Goal: Task Accomplishment & Management: Manage account settings

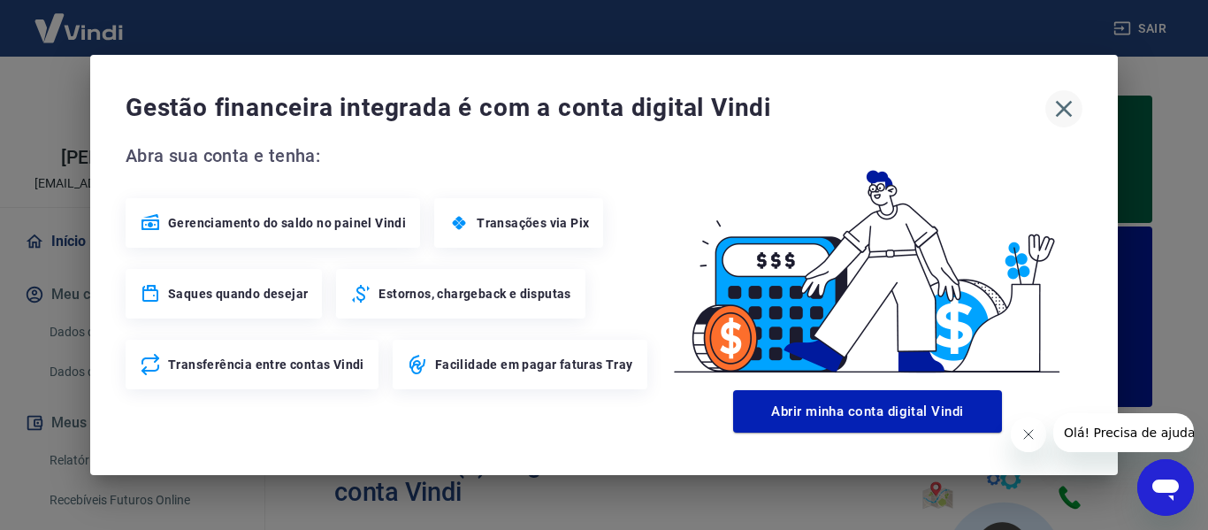
click at [1070, 117] on icon "button" at bounding box center [1064, 109] width 28 height 28
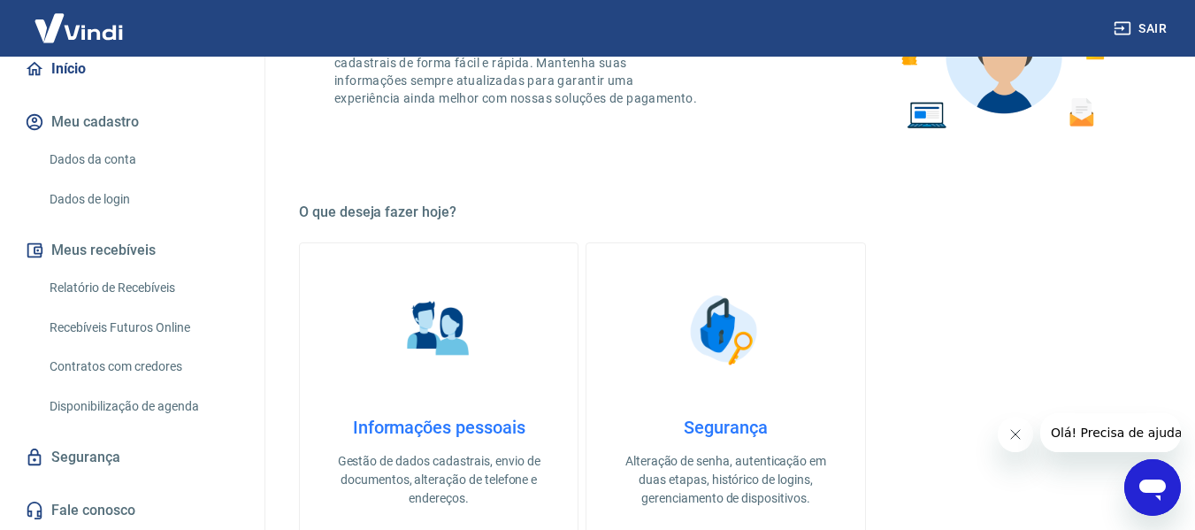
scroll to position [619, 0]
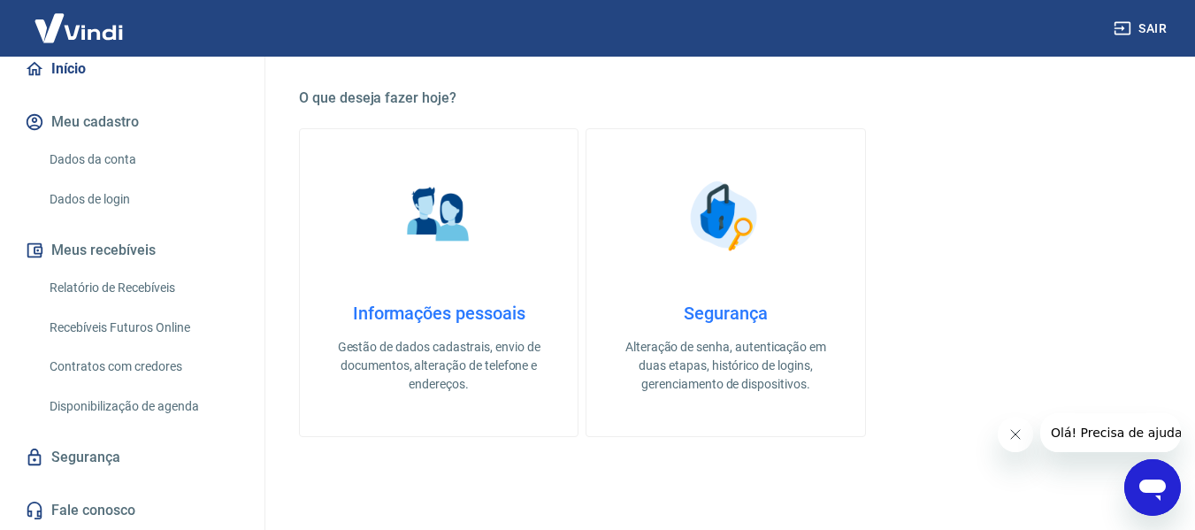
click at [140, 276] on link "Relatório de Recebíveis" at bounding box center [142, 288] width 201 height 36
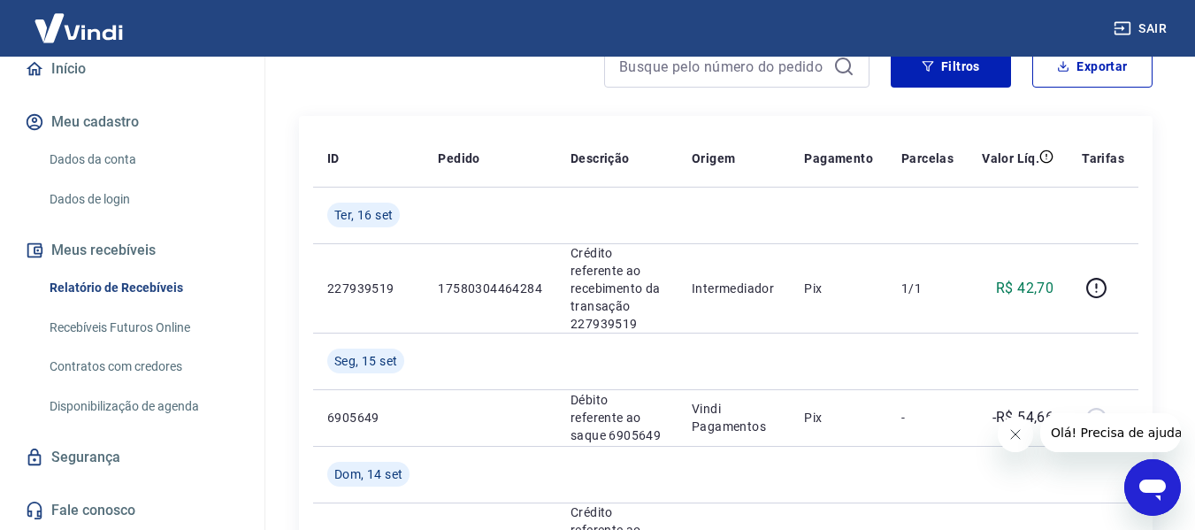
scroll to position [177, 0]
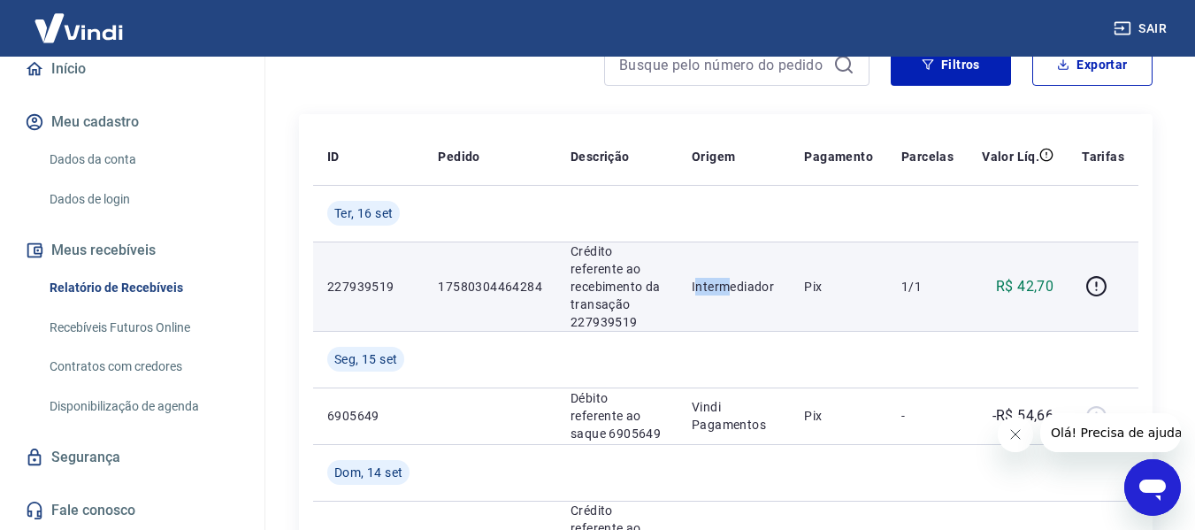
click at [736, 278] on p "Intermediador" at bounding box center [734, 287] width 84 height 18
drag, startPoint x: 611, startPoint y: 249, endPoint x: 616, endPoint y: 269, distance: 20.8
click at [616, 269] on p "Crédito referente ao recebimento da transação 227939519" at bounding box center [617, 286] width 93 height 88
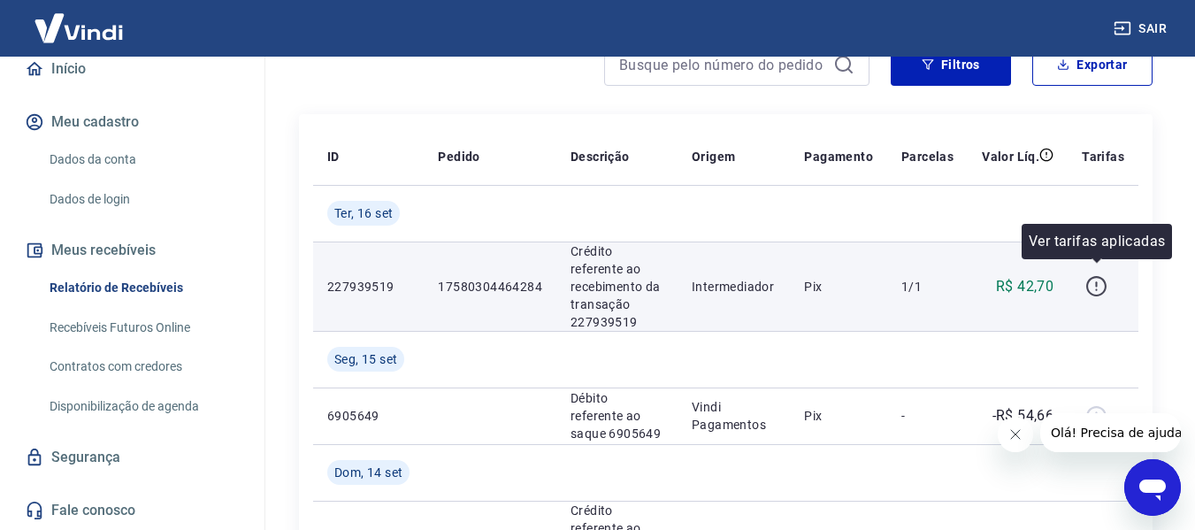
click at [1094, 275] on icon "button" at bounding box center [1097, 286] width 22 height 22
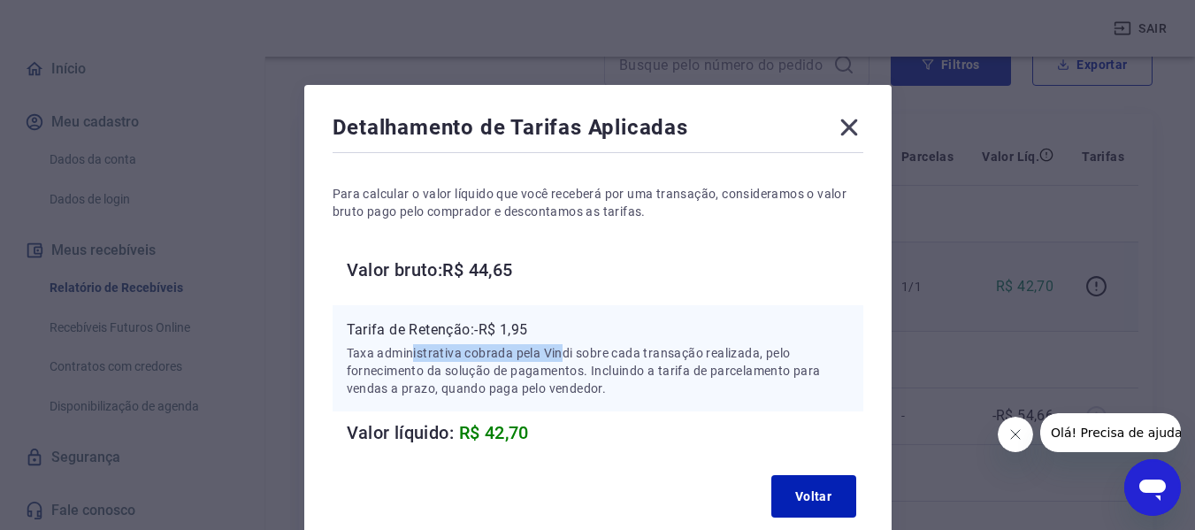
drag, startPoint x: 421, startPoint y: 349, endPoint x: 561, endPoint y: 352, distance: 139.8
click at [561, 352] on p "Taxa administrativa cobrada pela Vindi sobre cada transação realizada, pelo for…" at bounding box center [598, 370] width 503 height 53
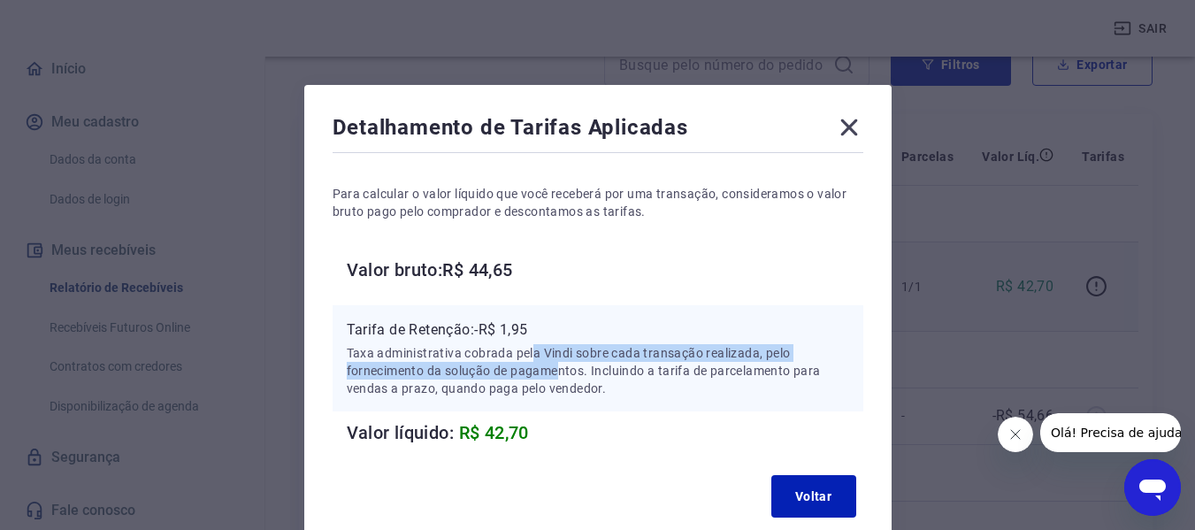
drag, startPoint x: 534, startPoint y: 352, endPoint x: 559, endPoint y: 371, distance: 31.0
click at [559, 371] on p "Taxa administrativa cobrada pela Vindi sobre cada transação realizada, pelo for…" at bounding box center [598, 370] width 503 height 53
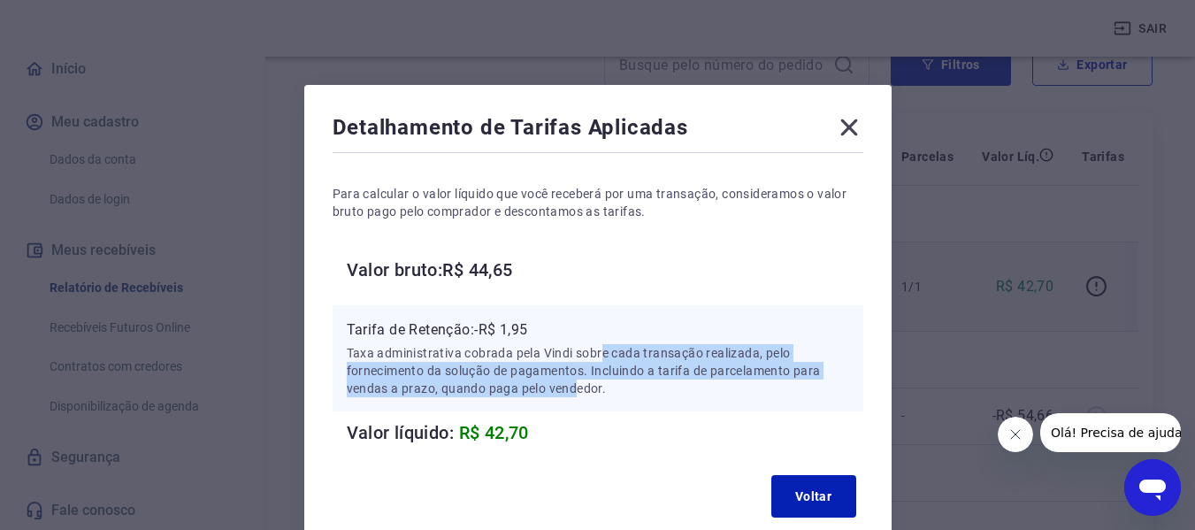
drag, startPoint x: 605, startPoint y: 352, endPoint x: 576, endPoint y: 382, distance: 41.9
click at [576, 382] on p "Taxa administrativa cobrada pela Vindi sobre cada transação realizada, pelo for…" at bounding box center [598, 370] width 503 height 53
click at [574, 382] on p "Taxa administrativa cobrada pela Vindi sobre cada transação realizada, pelo for…" at bounding box center [598, 370] width 503 height 53
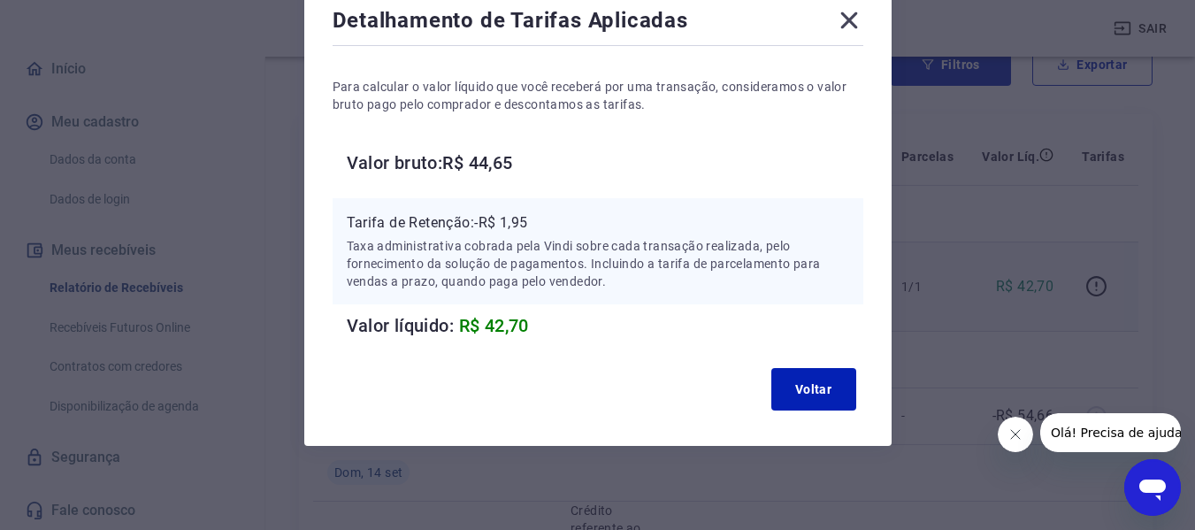
scroll to position [108, 0]
click at [802, 400] on button "Voltar" at bounding box center [813, 388] width 85 height 42
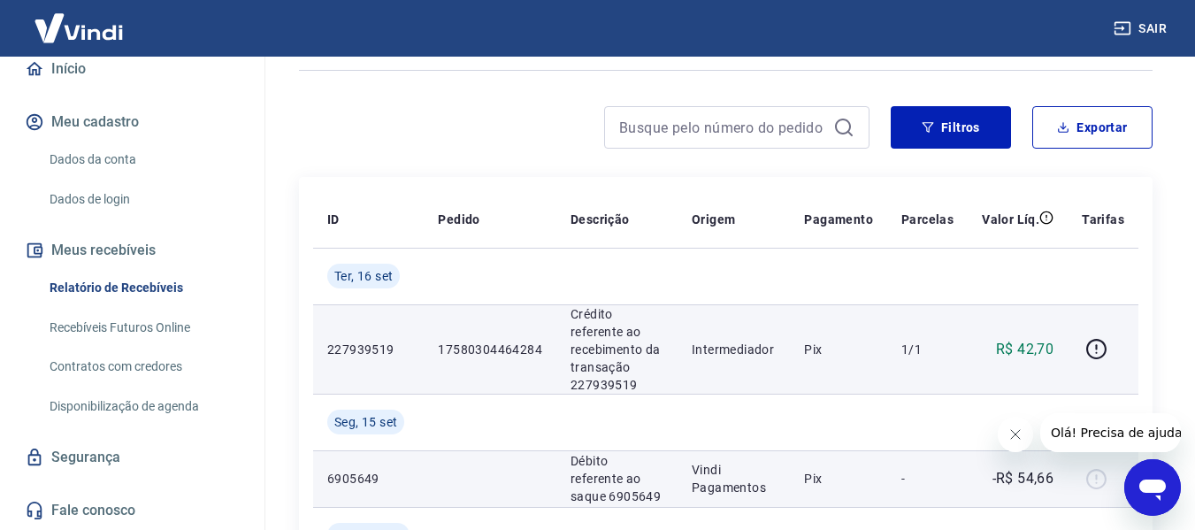
scroll to position [88, 0]
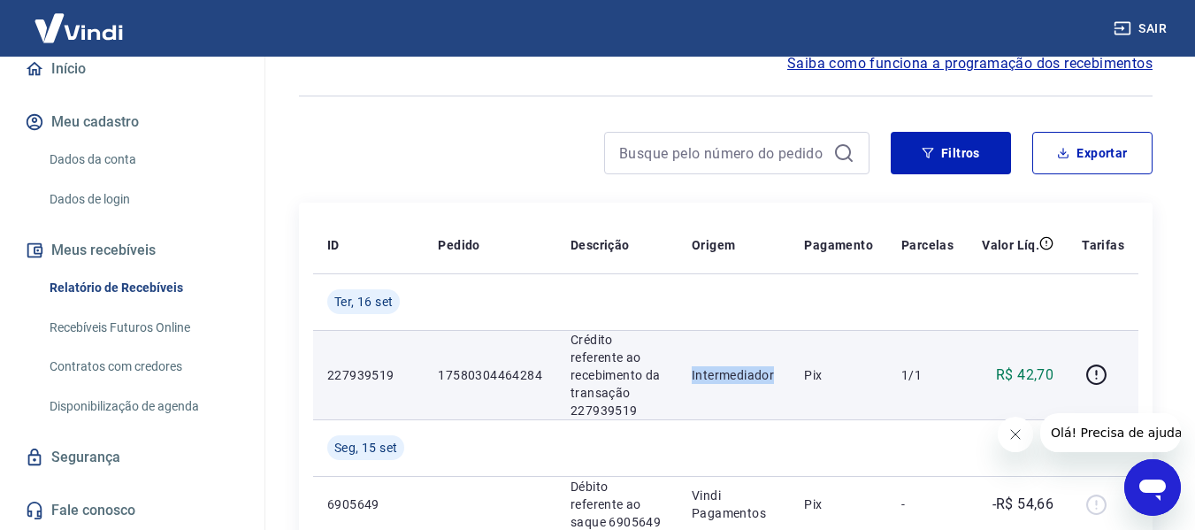
drag, startPoint x: 691, startPoint y: 364, endPoint x: 785, endPoint y: 365, distance: 93.8
click at [785, 365] on td "Intermediador" at bounding box center [734, 374] width 112 height 89
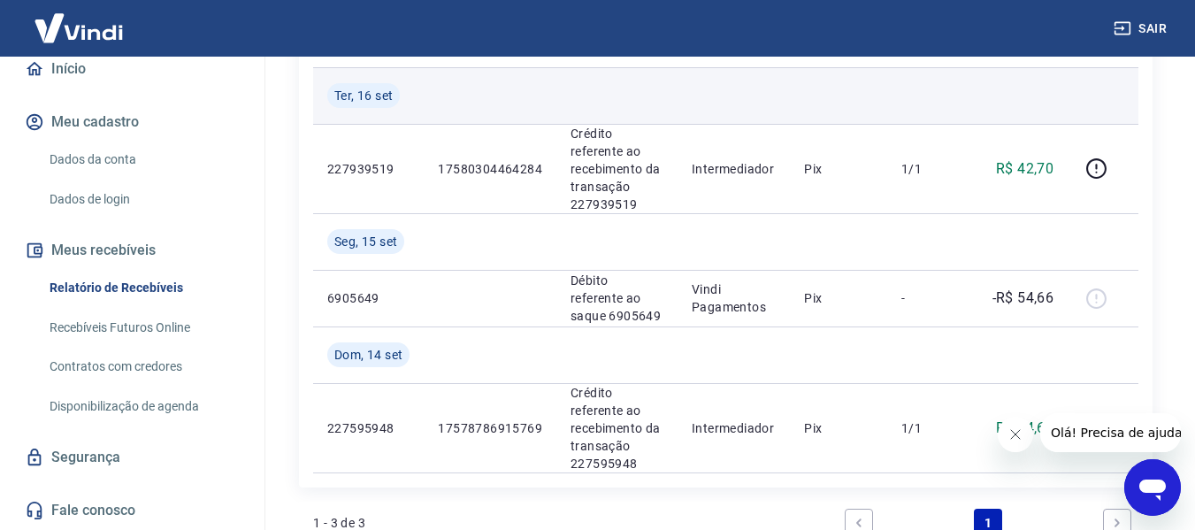
scroll to position [354, 0]
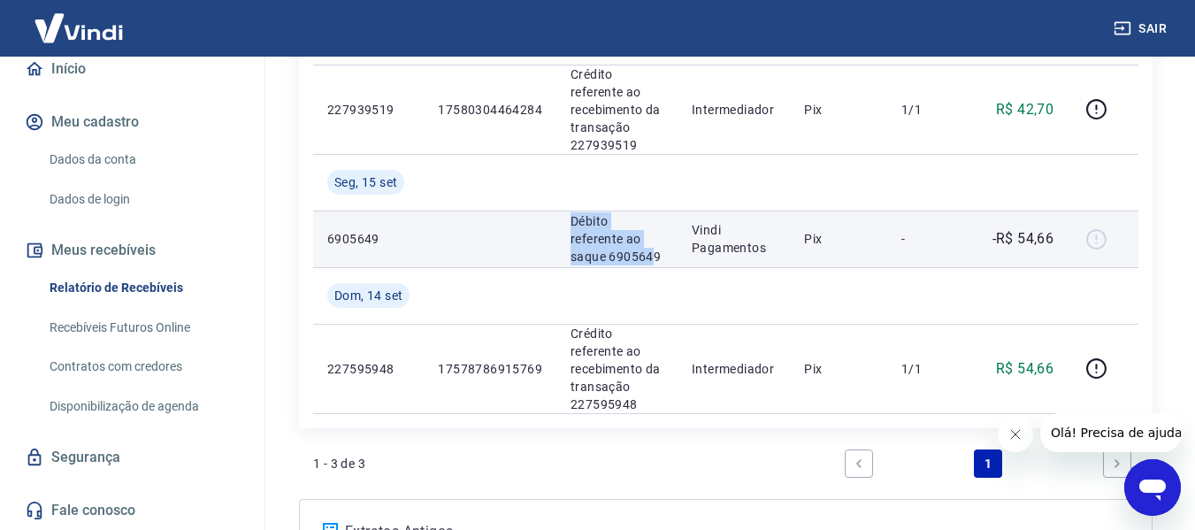
drag, startPoint x: 569, startPoint y: 201, endPoint x: 617, endPoint y: 239, distance: 61.1
click at [617, 239] on td "Débito referente ao saque 6905649" at bounding box center [616, 239] width 121 height 57
click at [617, 239] on p "Débito referente ao saque 6905649" at bounding box center [617, 238] width 93 height 53
click at [618, 238] on p "Débito referente ao saque 6905649" at bounding box center [617, 238] width 93 height 53
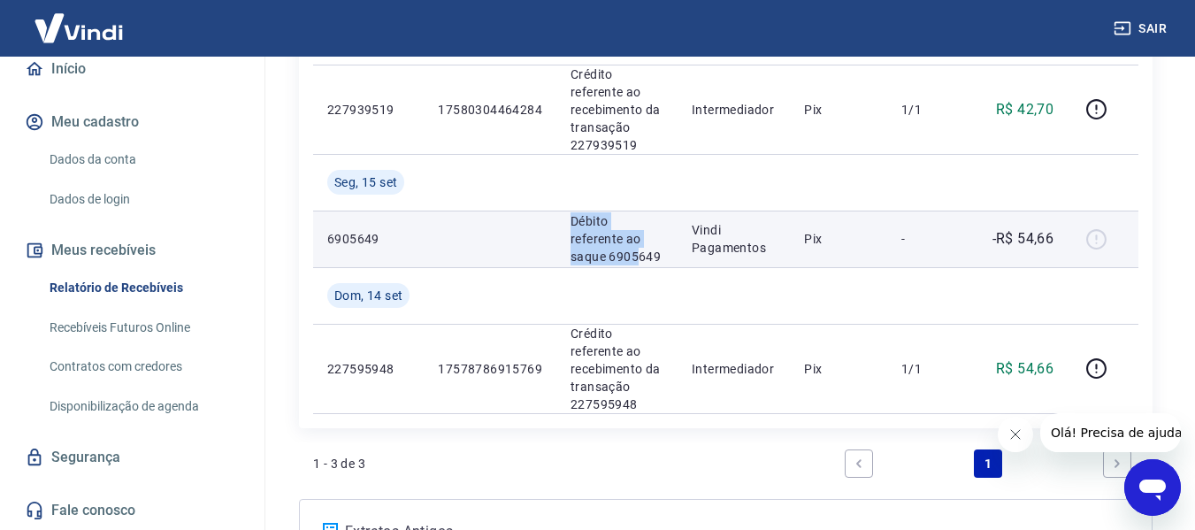
drag, startPoint x: 566, startPoint y: 207, endPoint x: 596, endPoint y: 233, distance: 39.5
click at [596, 233] on td "Débito referente ao saque 6905649" at bounding box center [616, 239] width 121 height 57
click at [596, 233] on p "Débito referente ao saque 6905649" at bounding box center [617, 238] width 93 height 53
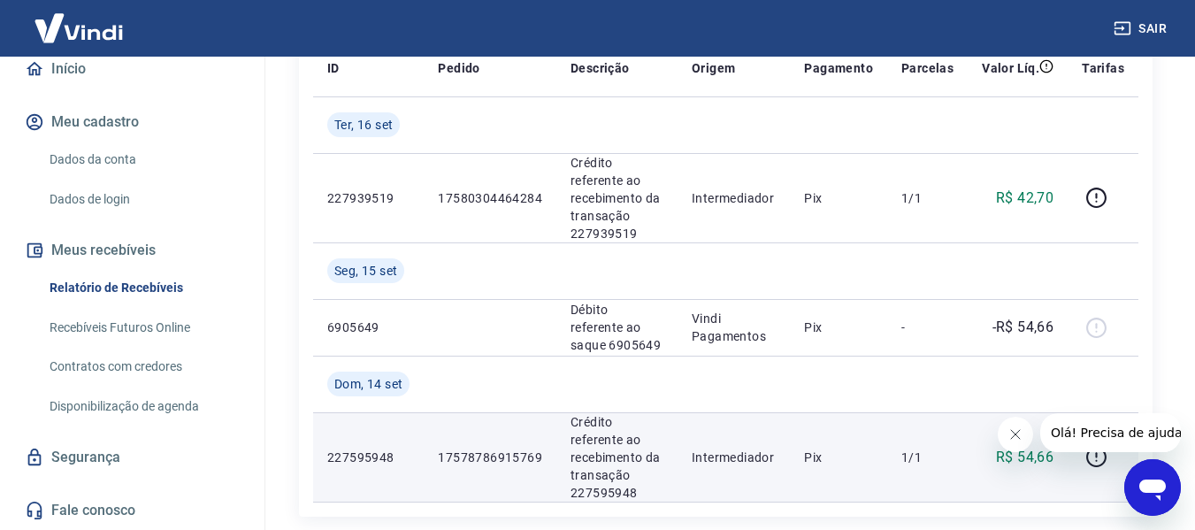
scroll to position [177, 0]
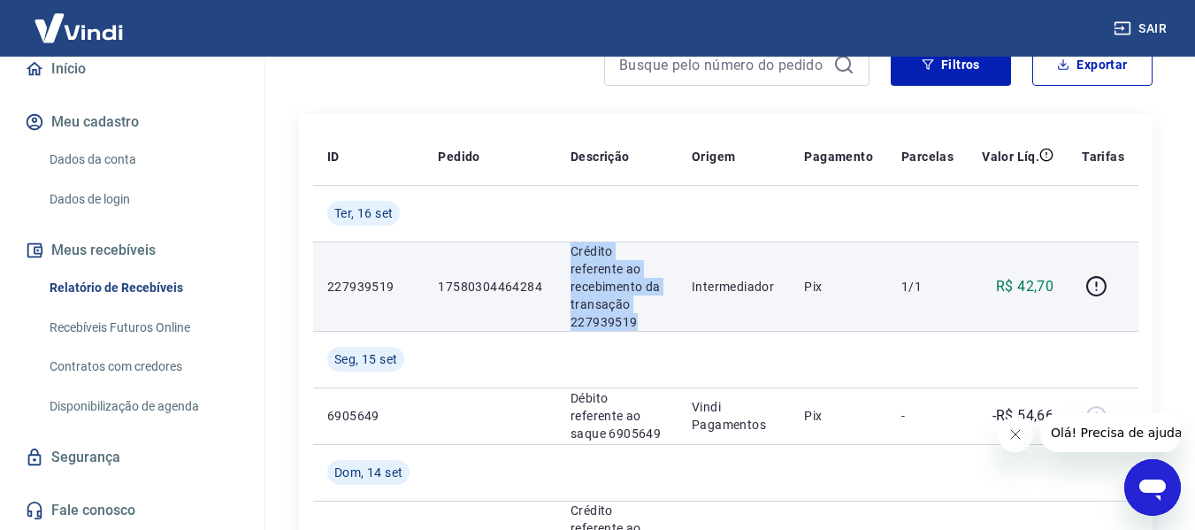
drag, startPoint x: 564, startPoint y: 244, endPoint x: 633, endPoint y: 304, distance: 91.5
click at [633, 304] on td "Crédito referente ao recebimento da transação 227939519" at bounding box center [616, 286] width 121 height 89
click at [633, 304] on p "Crédito referente ao recebimento da transação 227939519" at bounding box center [617, 286] width 93 height 88
drag, startPoint x: 645, startPoint y: 308, endPoint x: 576, endPoint y: 246, distance: 92.7
click at [576, 246] on p "Crédito referente ao recebimento da transação 227939519" at bounding box center [617, 286] width 93 height 88
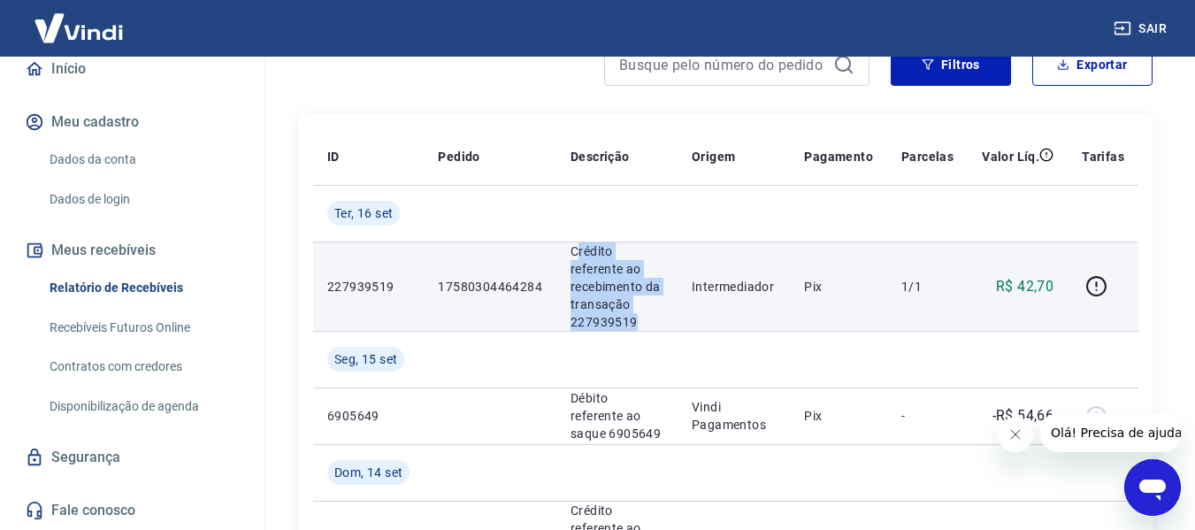
click at [576, 246] on p "Crédito referente ao recebimento da transação 227939519" at bounding box center [617, 286] width 93 height 88
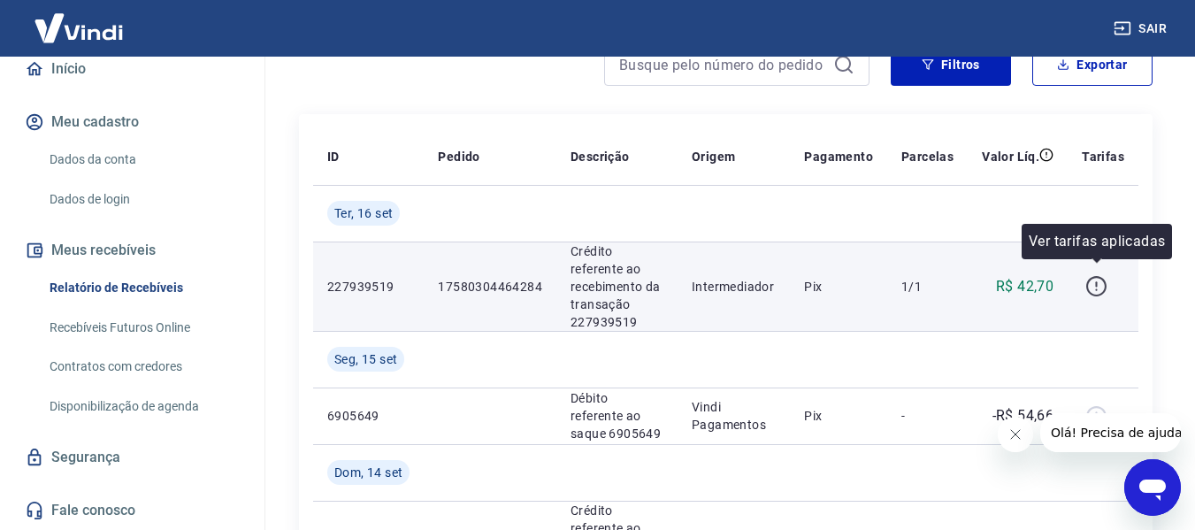
scroll to position [354, 0]
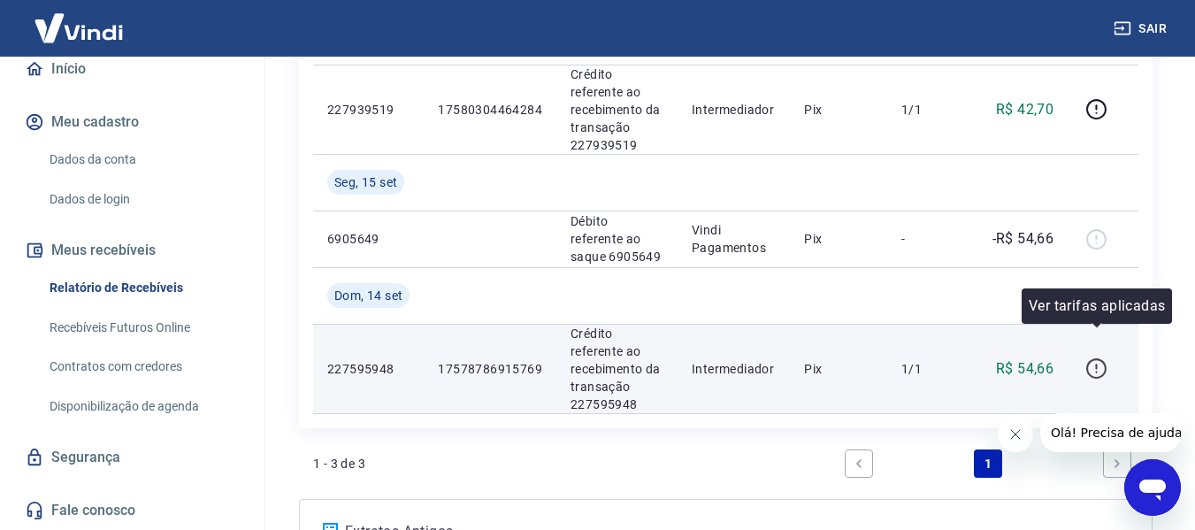
click at [1092, 357] on icon "button" at bounding box center [1097, 368] width 22 height 22
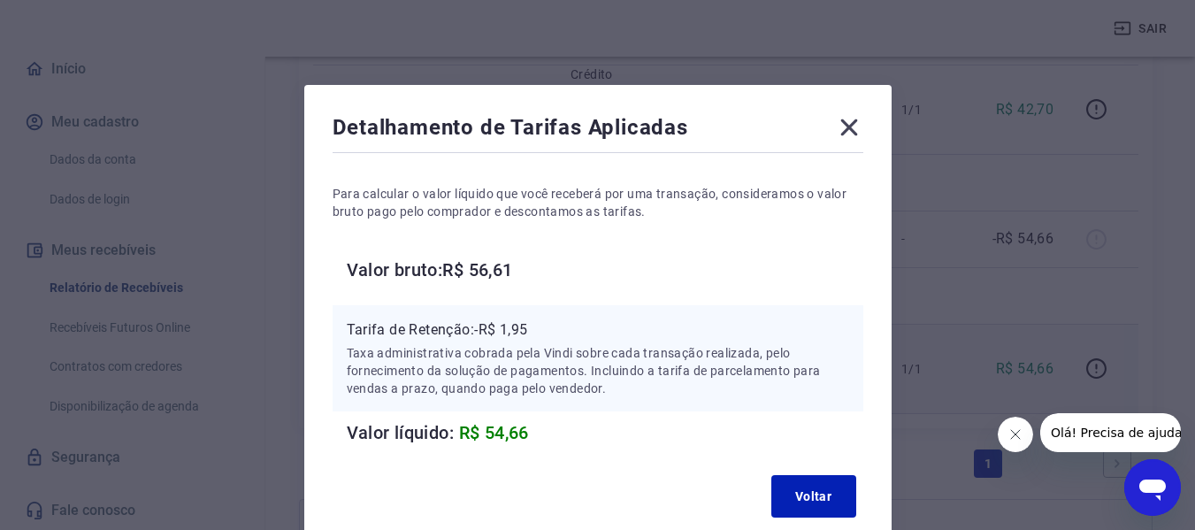
click at [848, 130] on icon at bounding box center [848, 127] width 17 height 17
